Goal: Task Accomplishment & Management: Complete application form

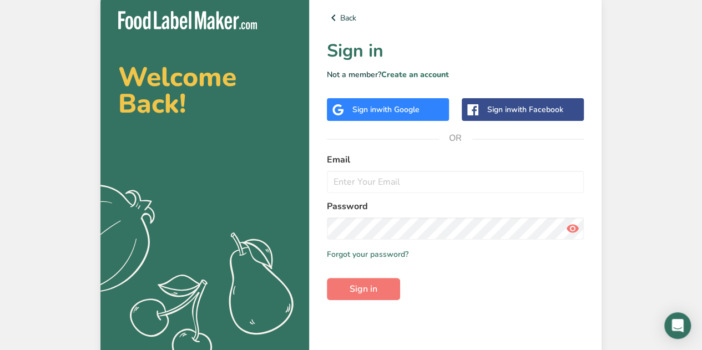
click at [392, 114] on span "with Google" at bounding box center [397, 109] width 43 height 11
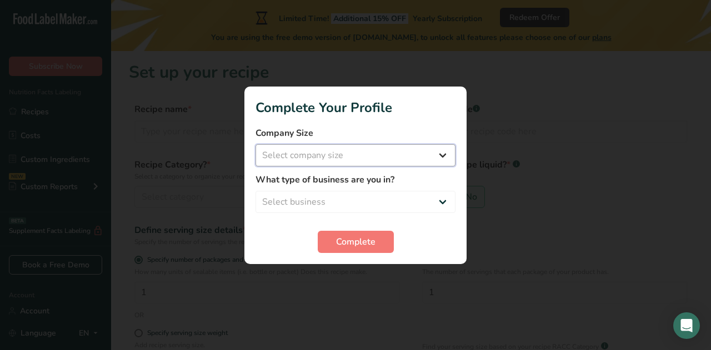
click at [429, 145] on select "Select company size Fewer than 10 Employees 10 to 50 Employees 51 to 500 Employ…" at bounding box center [355, 155] width 200 height 22
select select "2"
click at [255, 144] on select "Select company size Fewer than 10 Employees 10 to 50 Employees 51 to 500 Employ…" at bounding box center [355, 155] width 200 height 22
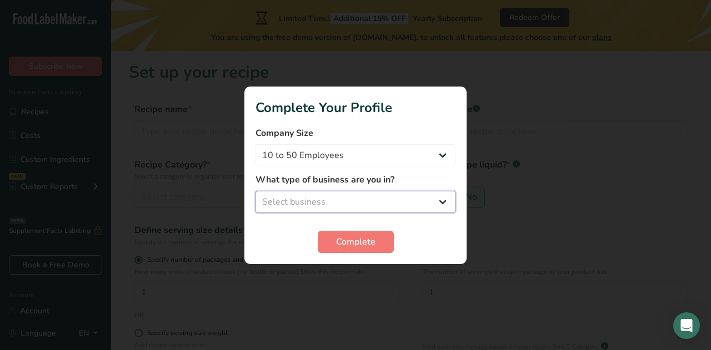
click at [379, 194] on select "Select business Packaged Food Manufacturer Restaurant & Cafe Bakery Meal Plans …" at bounding box center [355, 202] width 200 height 22
select select "1"
click at [255, 191] on select "Select business Packaged Food Manufacturer Restaurant & Cafe Bakery Meal Plans …" at bounding box center [355, 202] width 200 height 22
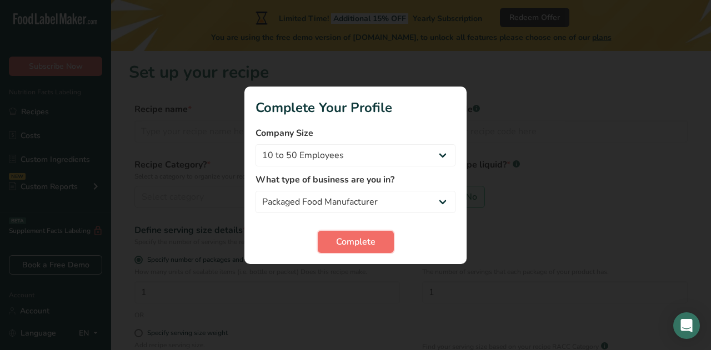
click at [350, 235] on span "Complete" at bounding box center [355, 241] width 39 height 13
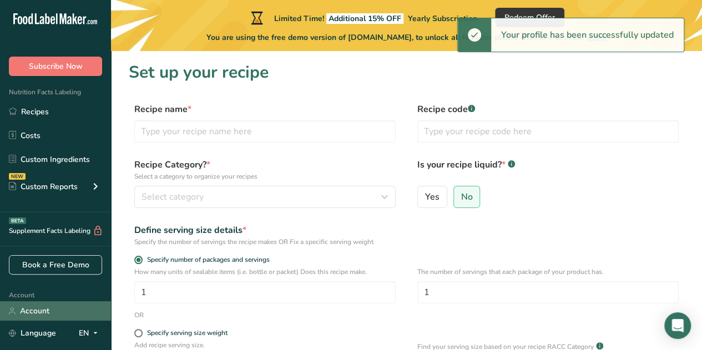
click at [62, 314] on link "Account" at bounding box center [55, 310] width 111 height 19
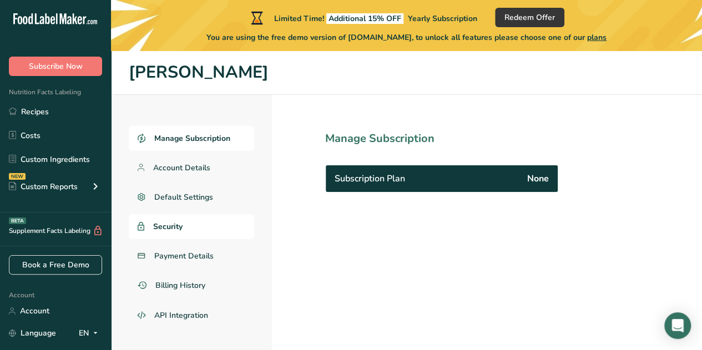
scroll to position [51, 0]
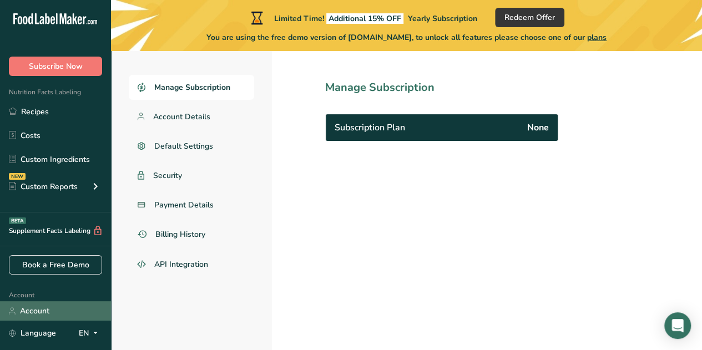
click at [66, 308] on link "Account" at bounding box center [55, 310] width 111 height 19
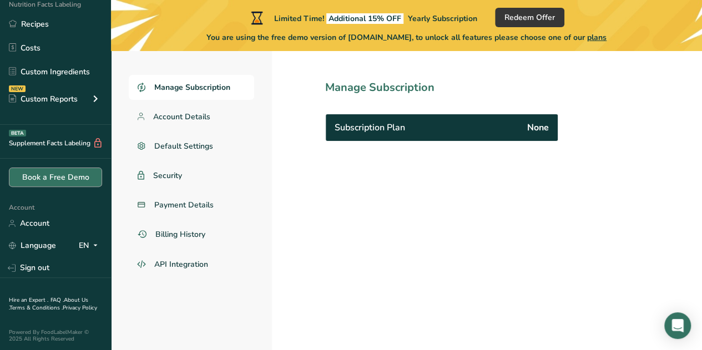
scroll to position [88, 0]
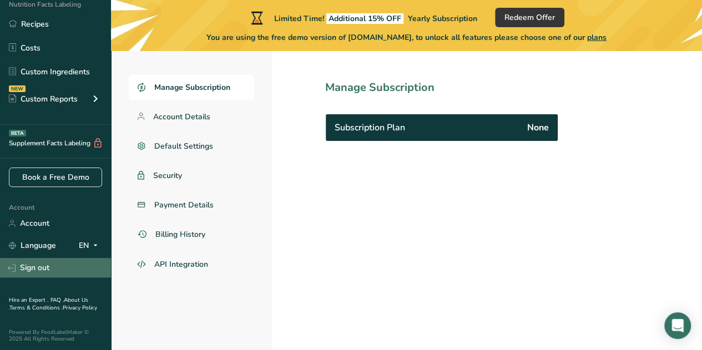
click at [41, 265] on link "Sign out" at bounding box center [55, 267] width 111 height 19
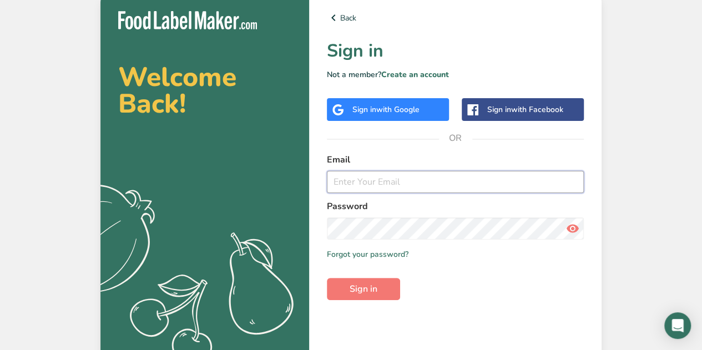
click at [387, 189] on input "email" at bounding box center [455, 182] width 257 height 22
